Goal: Entertainment & Leisure: Consume media (video, audio)

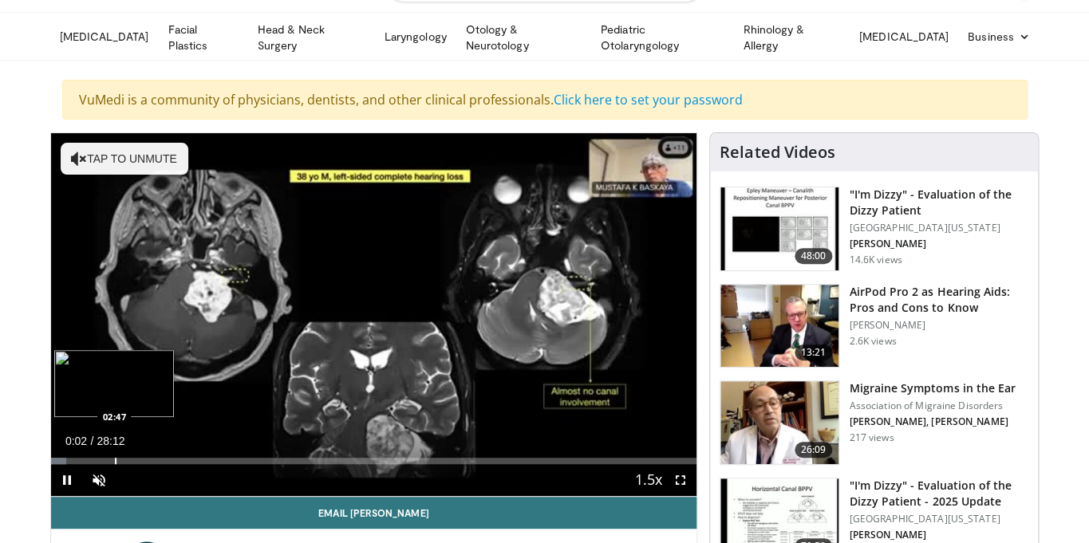
click at [114, 454] on div "Loaded : 2.36% 00:02 02:47" at bounding box center [374, 456] width 646 height 15
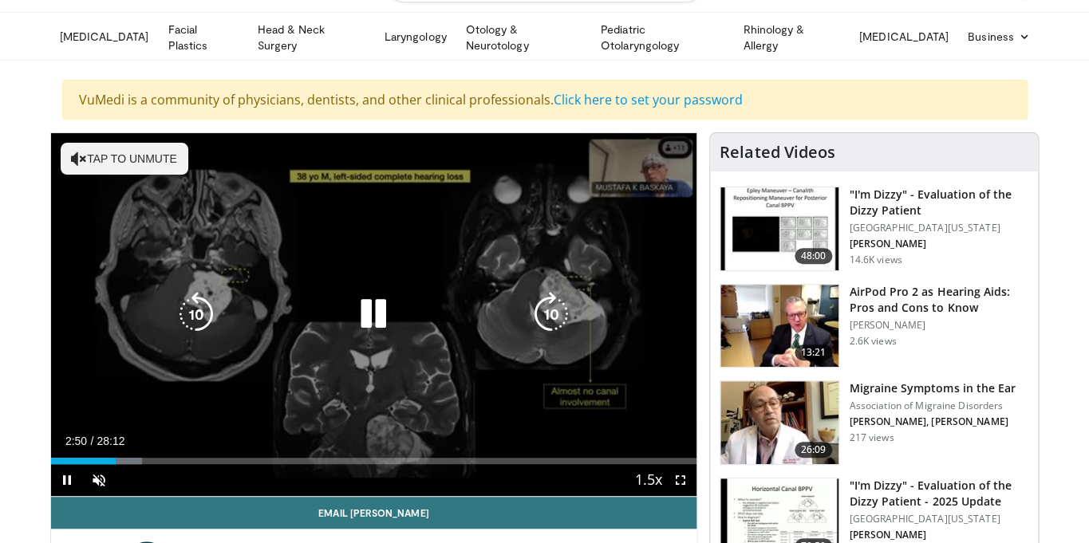
click at [112, 161] on button "Tap to unmute" at bounding box center [125, 159] width 128 height 32
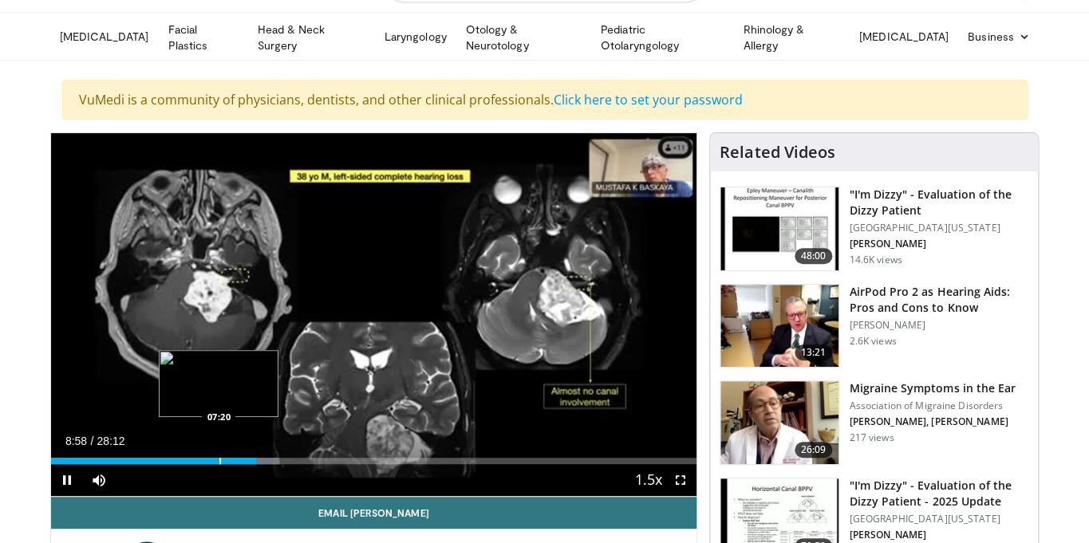
click at [219, 460] on div "08:58" at bounding box center [154, 461] width 206 height 6
click at [681, 480] on span "Video Player" at bounding box center [680, 480] width 32 height 32
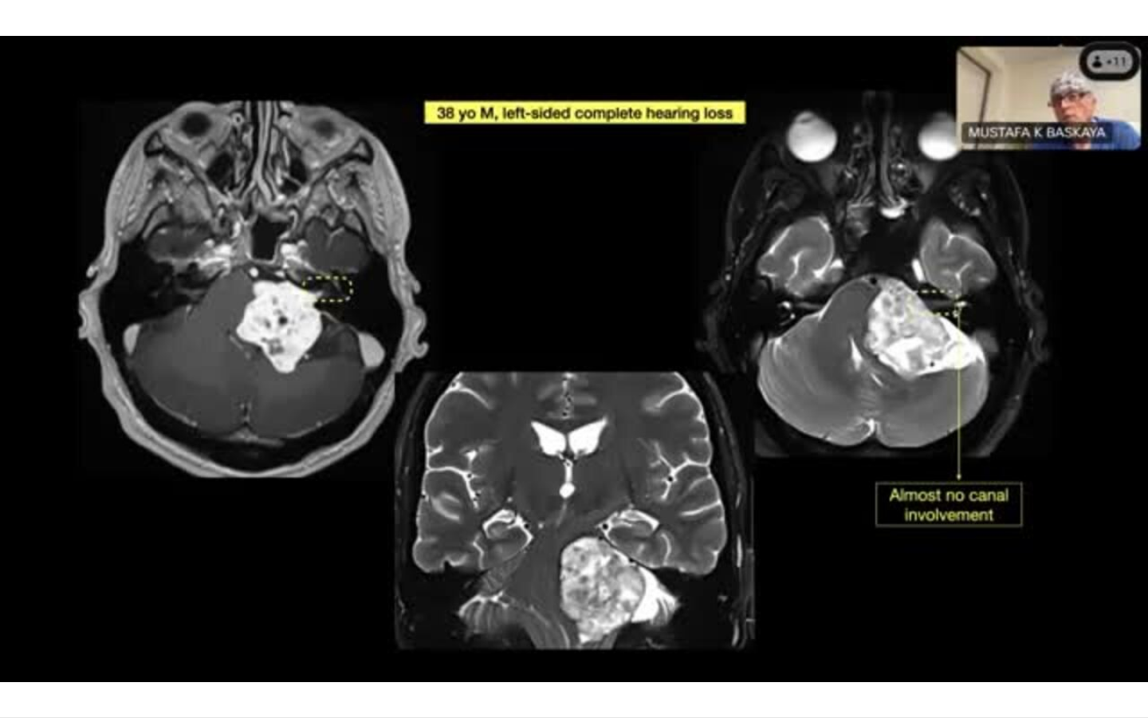
click at [284, 542] on div "10 seconds Tap to unmute" at bounding box center [574, 358] width 1148 height 717
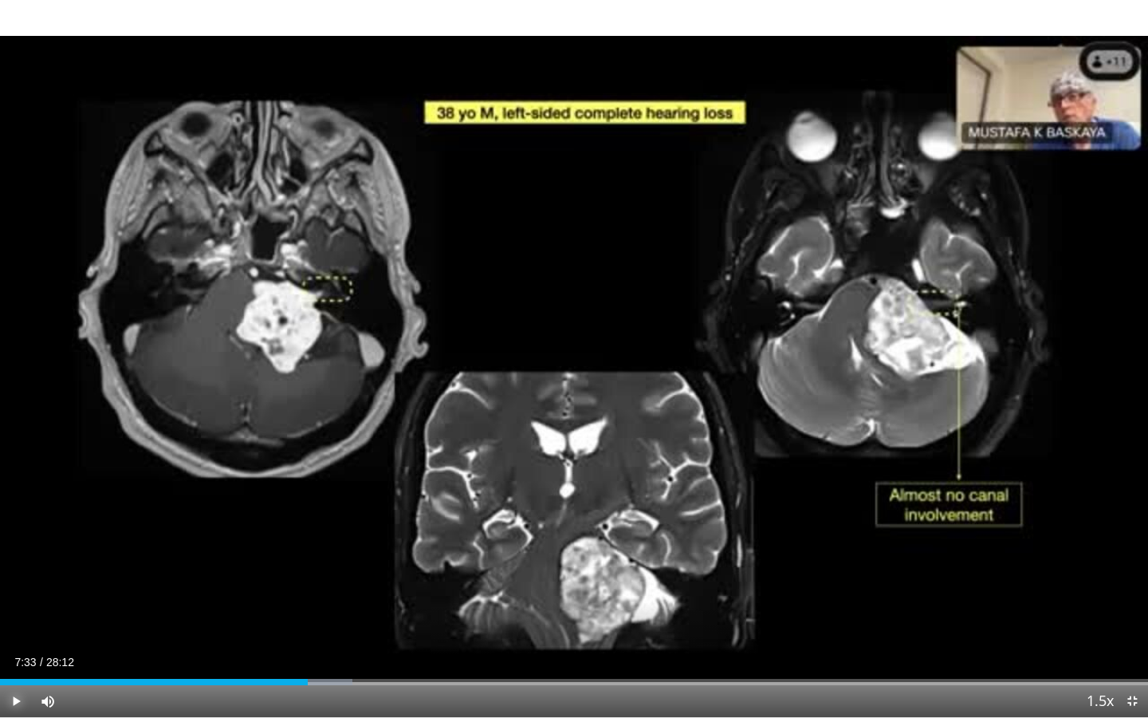
click at [12, 542] on span "Video Player" at bounding box center [16, 701] width 32 height 32
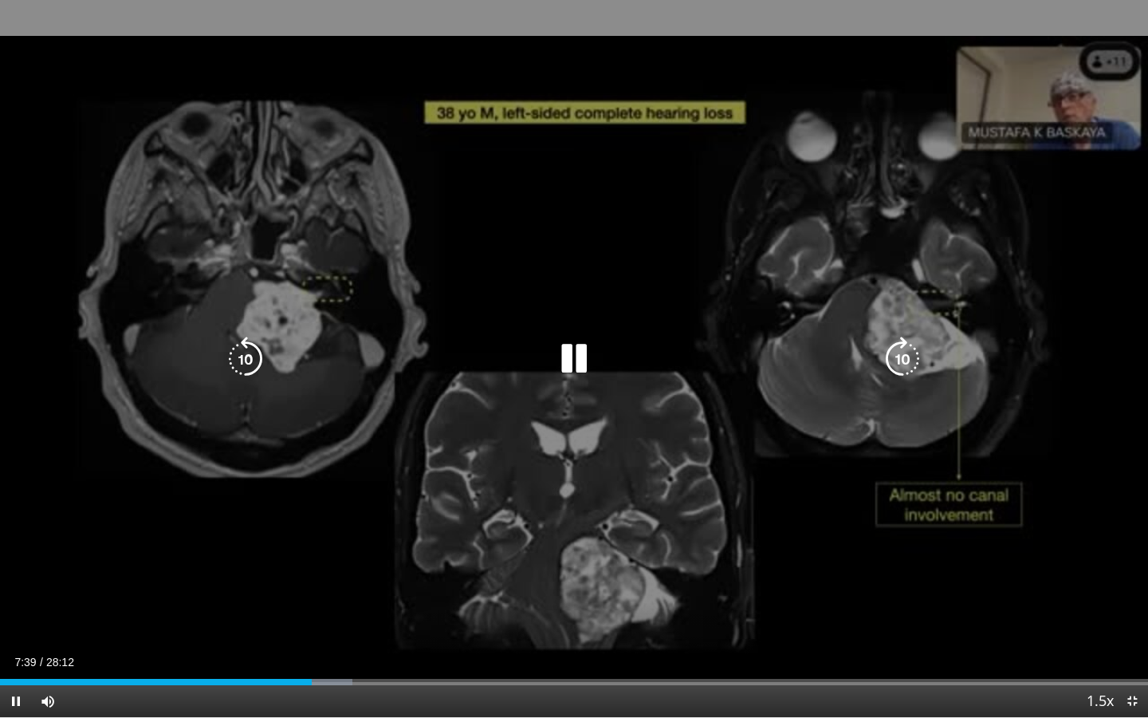
click at [800, 204] on div "10 seconds Tap to unmute" at bounding box center [574, 358] width 1148 height 717
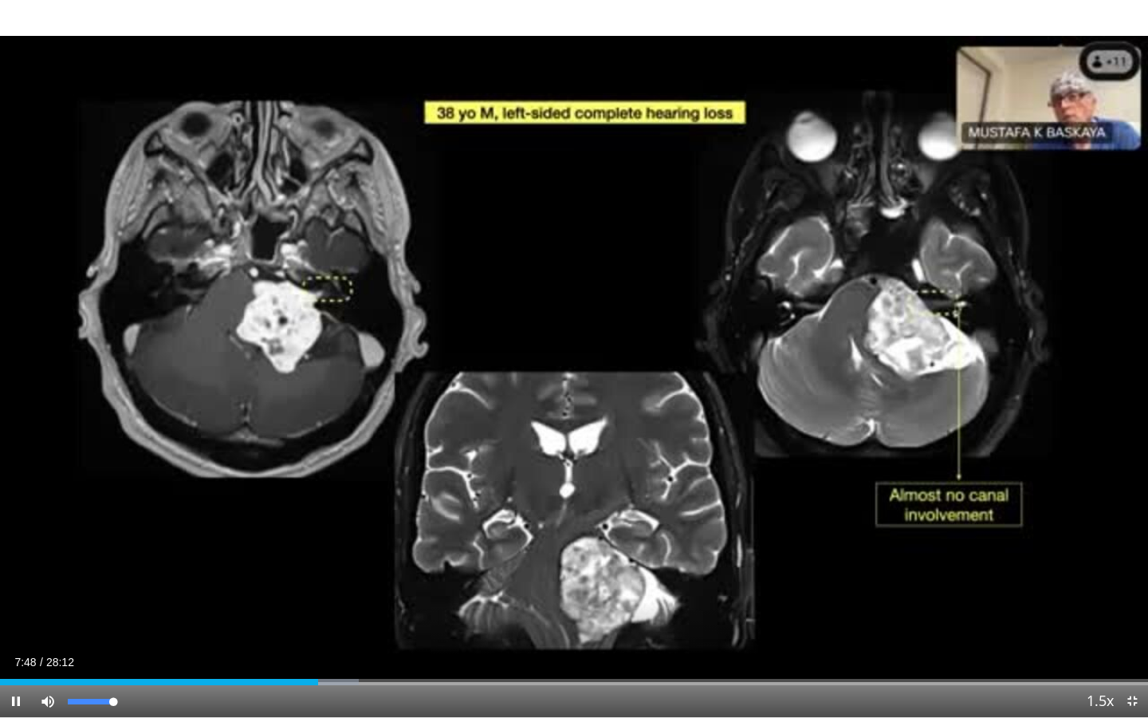
drag, startPoint x: 114, startPoint y: 705, endPoint x: 132, endPoint y: 708, distance: 18.6
click at [132, 542] on div "Mute 100%" at bounding box center [88, 701] width 112 height 32
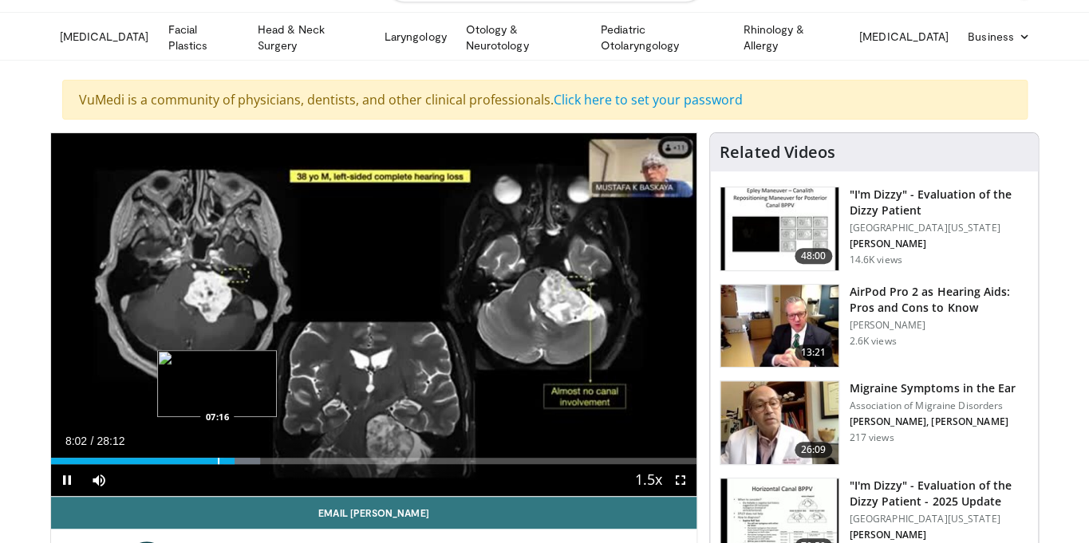
click at [217, 460] on div "08:02" at bounding box center [143, 461] width 184 height 6
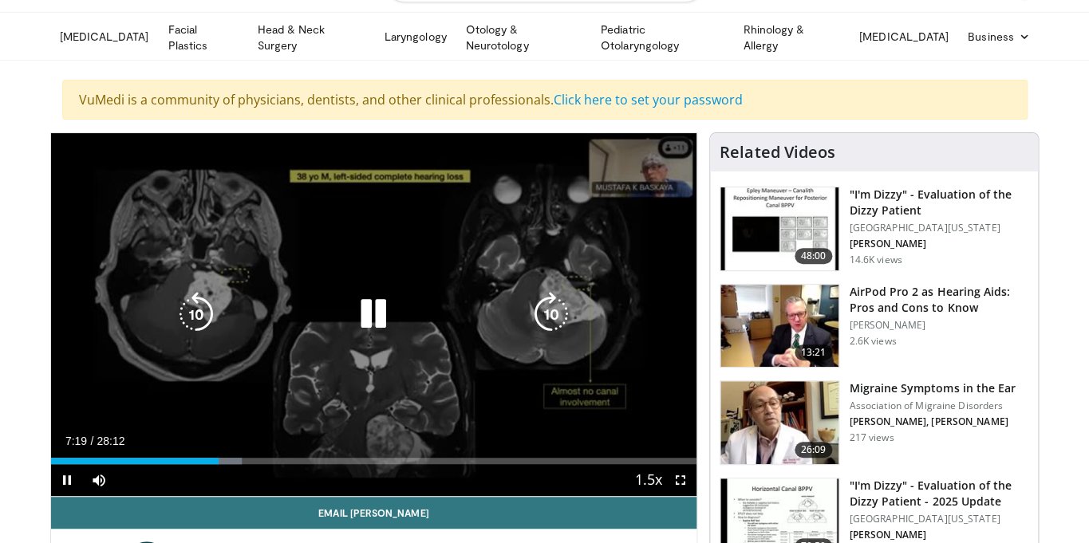
click at [358, 325] on icon "Video Player" at bounding box center [373, 314] width 45 height 45
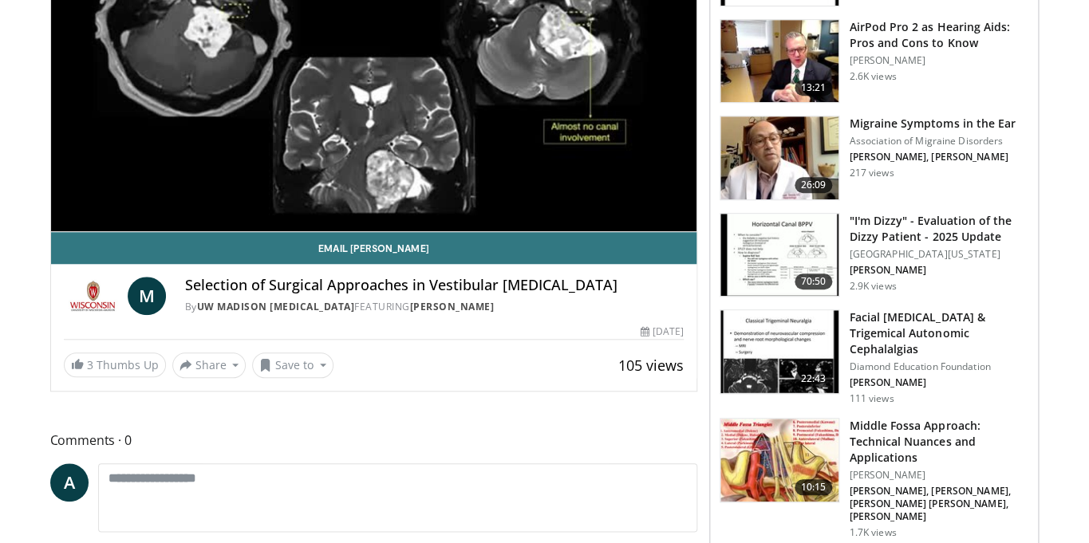
scroll to position [93, 0]
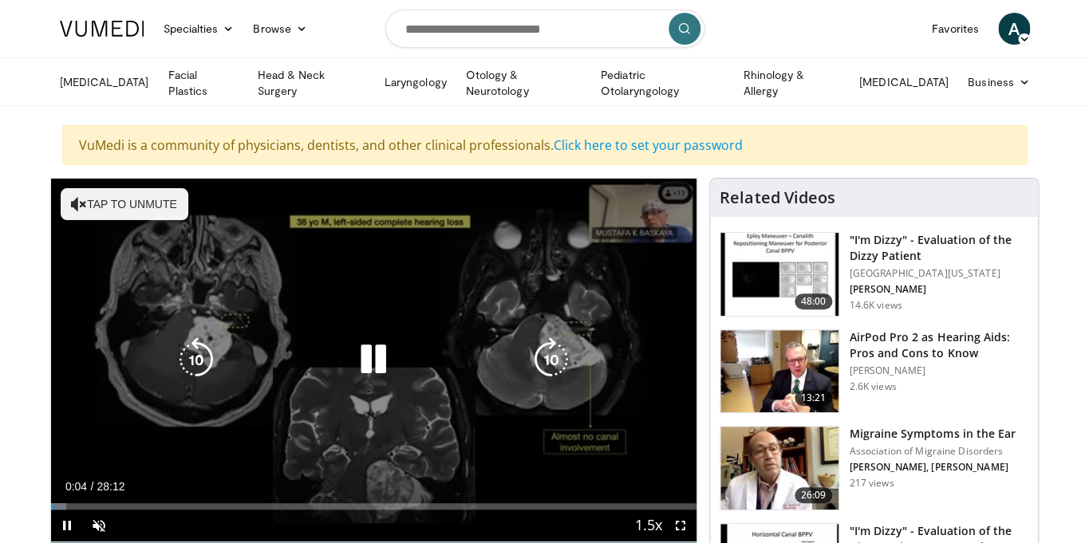
click at [144, 215] on button "Tap to unmute" at bounding box center [125, 204] width 128 height 32
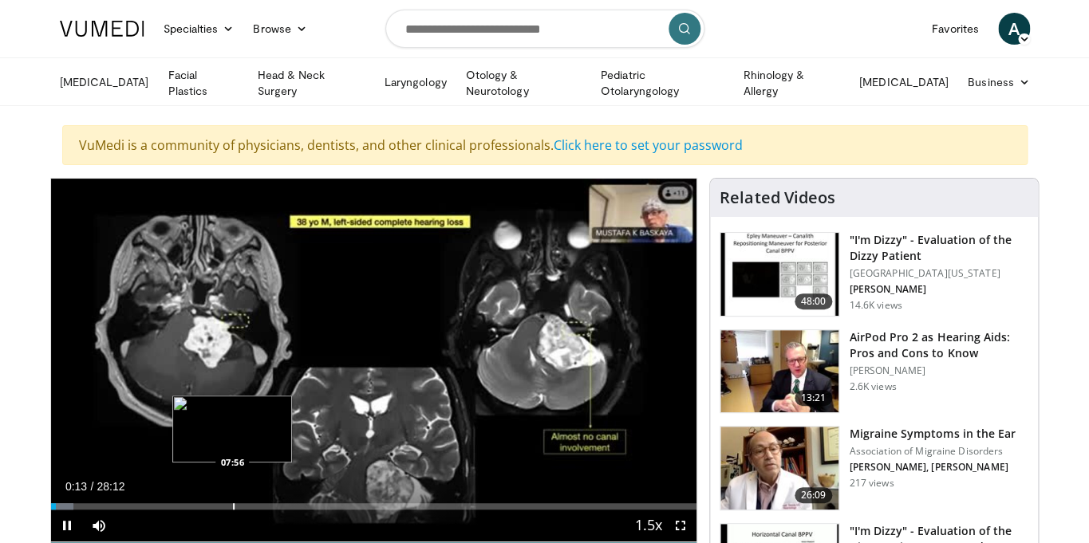
click at [232, 503] on div "Loaded : 3.54% 00:13 07:56" at bounding box center [374, 506] width 646 height 6
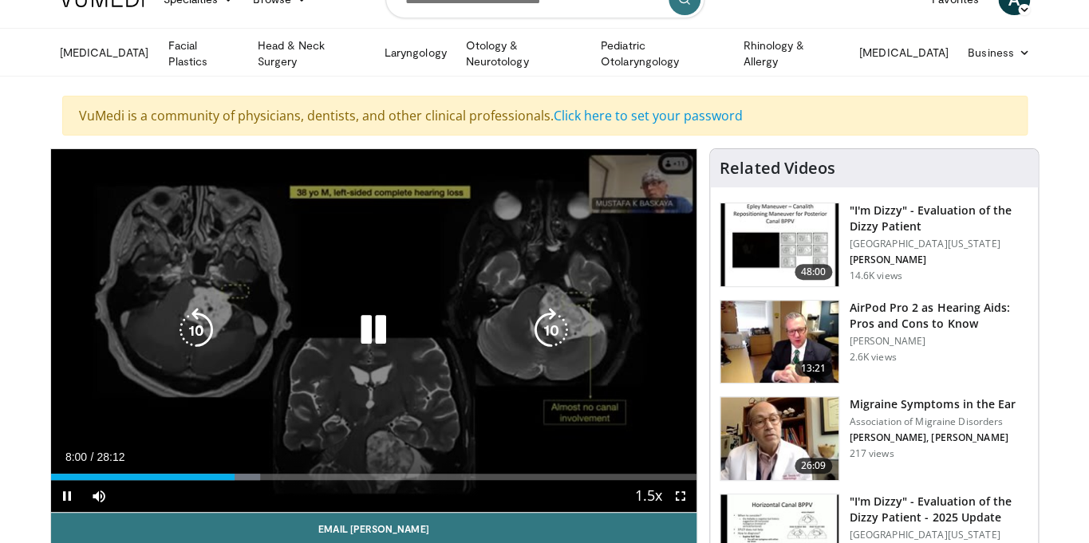
scroll to position [30, 0]
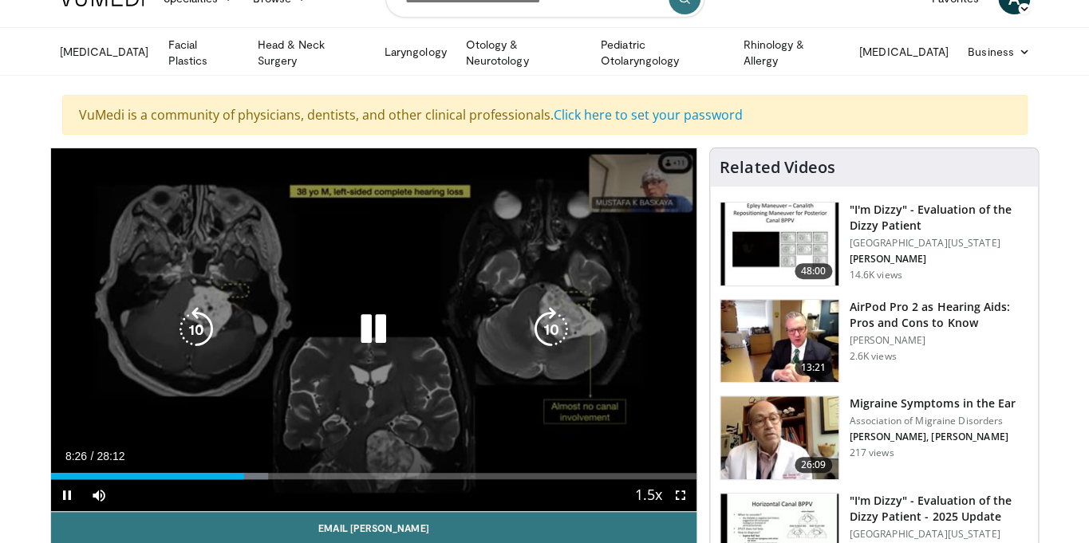
click at [197, 328] on icon "Video Player" at bounding box center [195, 329] width 45 height 45
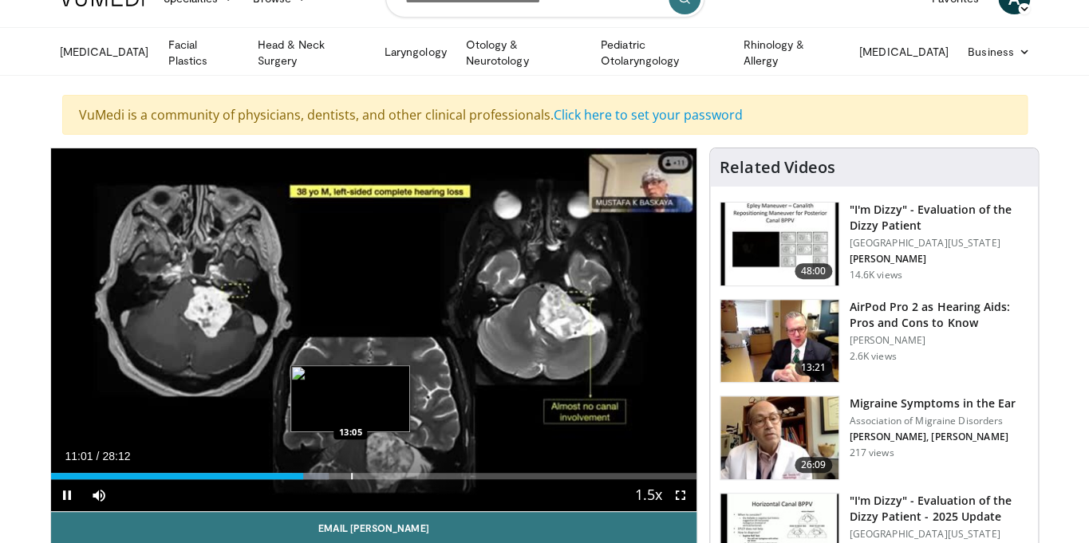
click at [350, 473] on div "Loaded : 43.07% 11:02 13:05" at bounding box center [374, 476] width 646 height 6
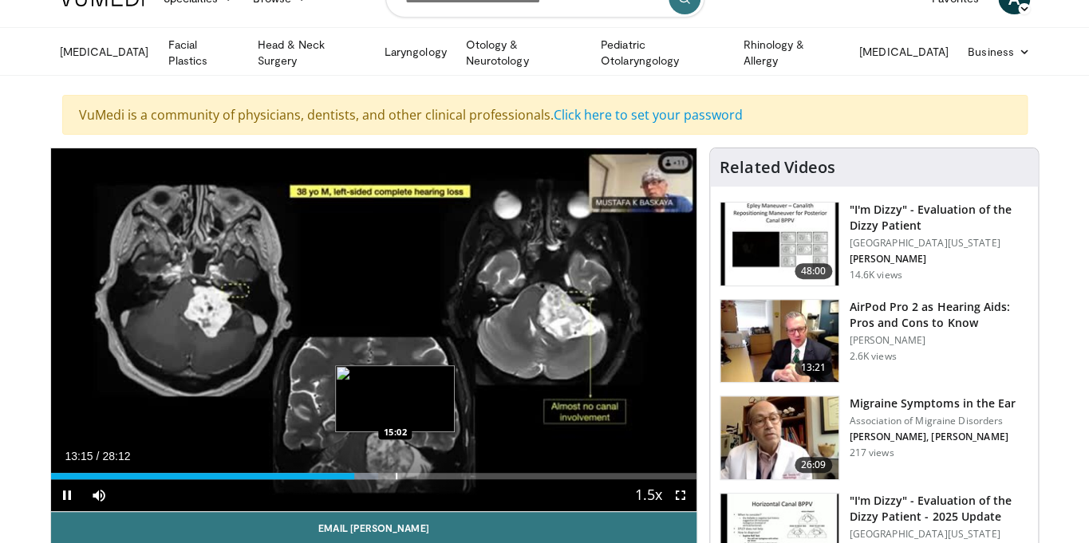
click at [396, 473] on div "Progress Bar" at bounding box center [397, 476] width 2 height 6
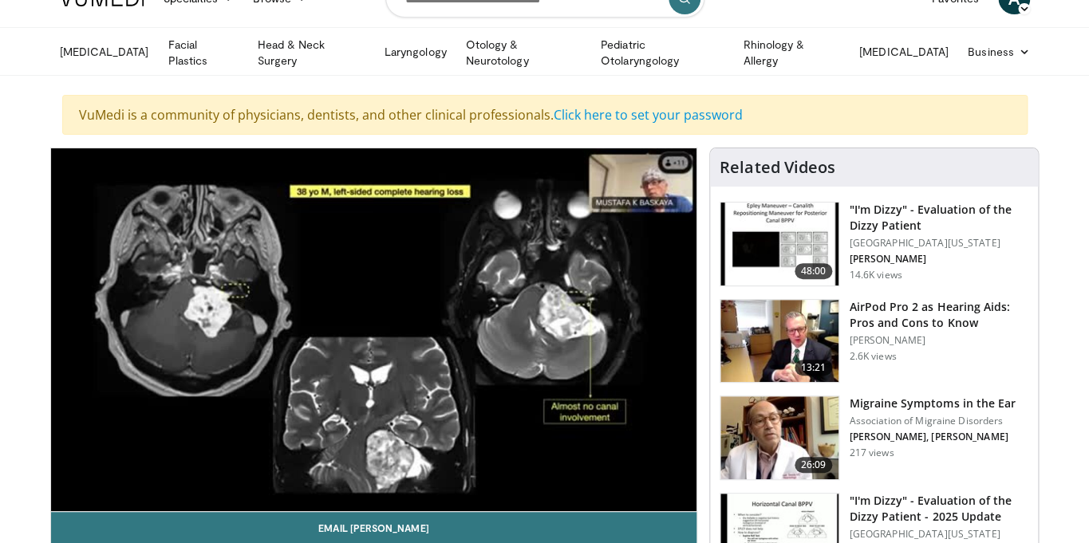
click at [530, 477] on div "50 seconds Tap to unmute" at bounding box center [374, 329] width 646 height 363
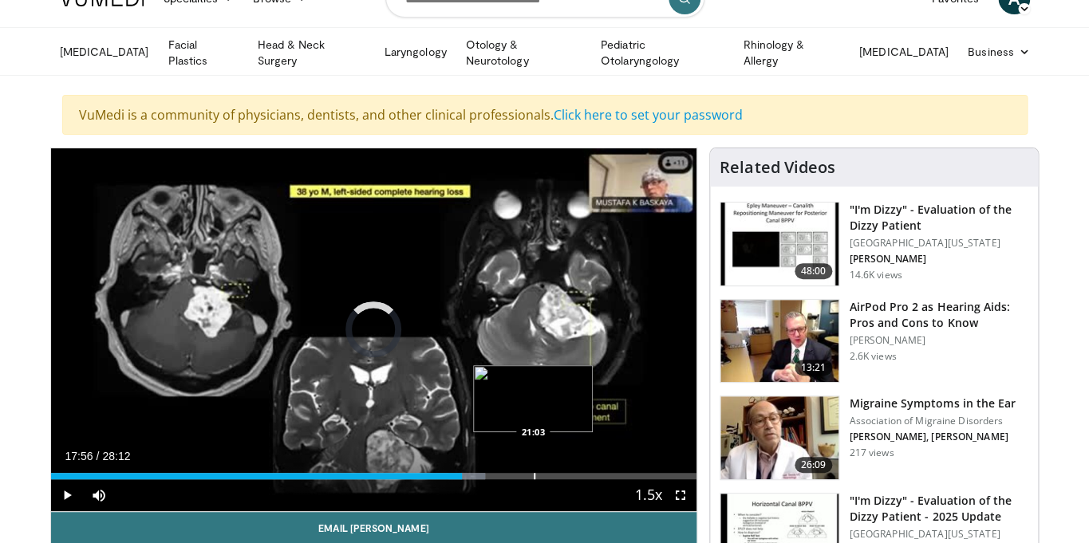
click at [533, 474] on div "Loaded : 67.27% 17:56 21:03" at bounding box center [374, 476] width 646 height 6
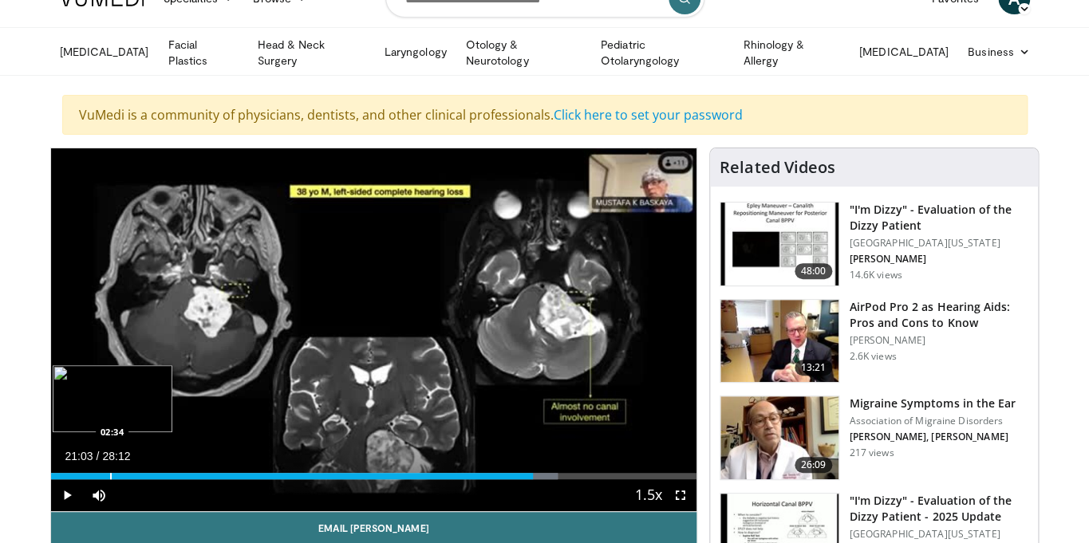
click at [110, 473] on div "Progress Bar" at bounding box center [111, 476] width 2 height 6
